Goal: Find specific page/section: Find specific page/section

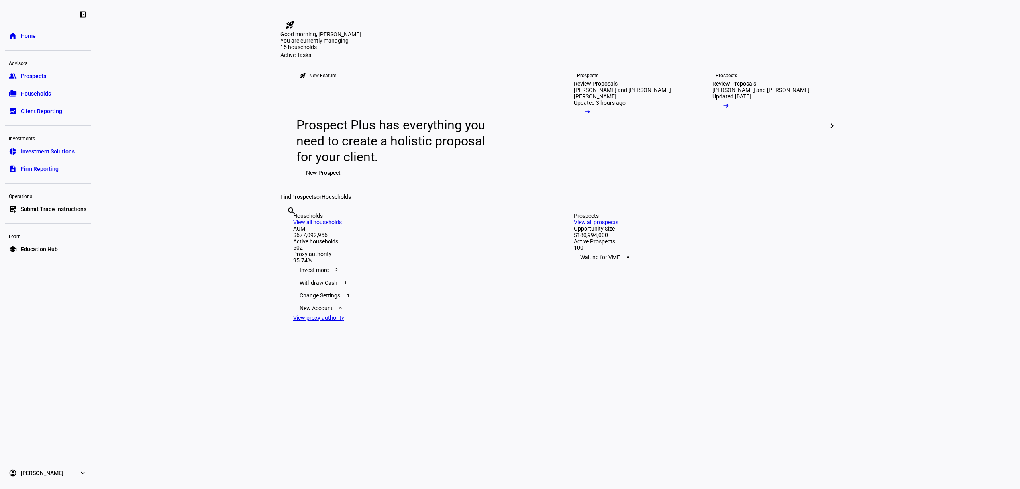
click at [288, 227] on input "text" at bounding box center [288, 222] width 2 height 10
type input "[PERSON_NAME]"
